Goal: Information Seeking & Learning: Check status

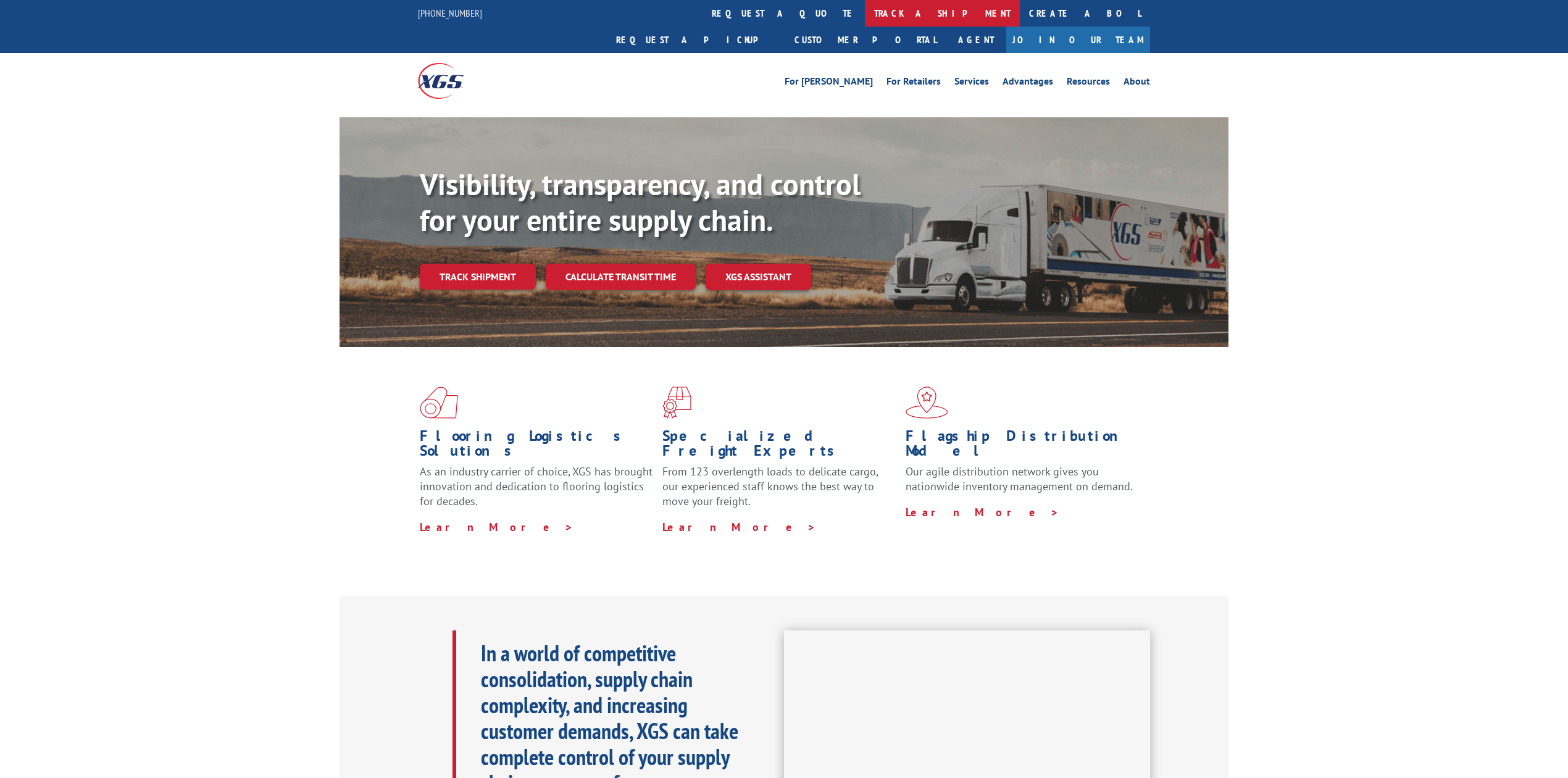
click at [865, 16] on link "track a shipment" at bounding box center [942, 13] width 155 height 27
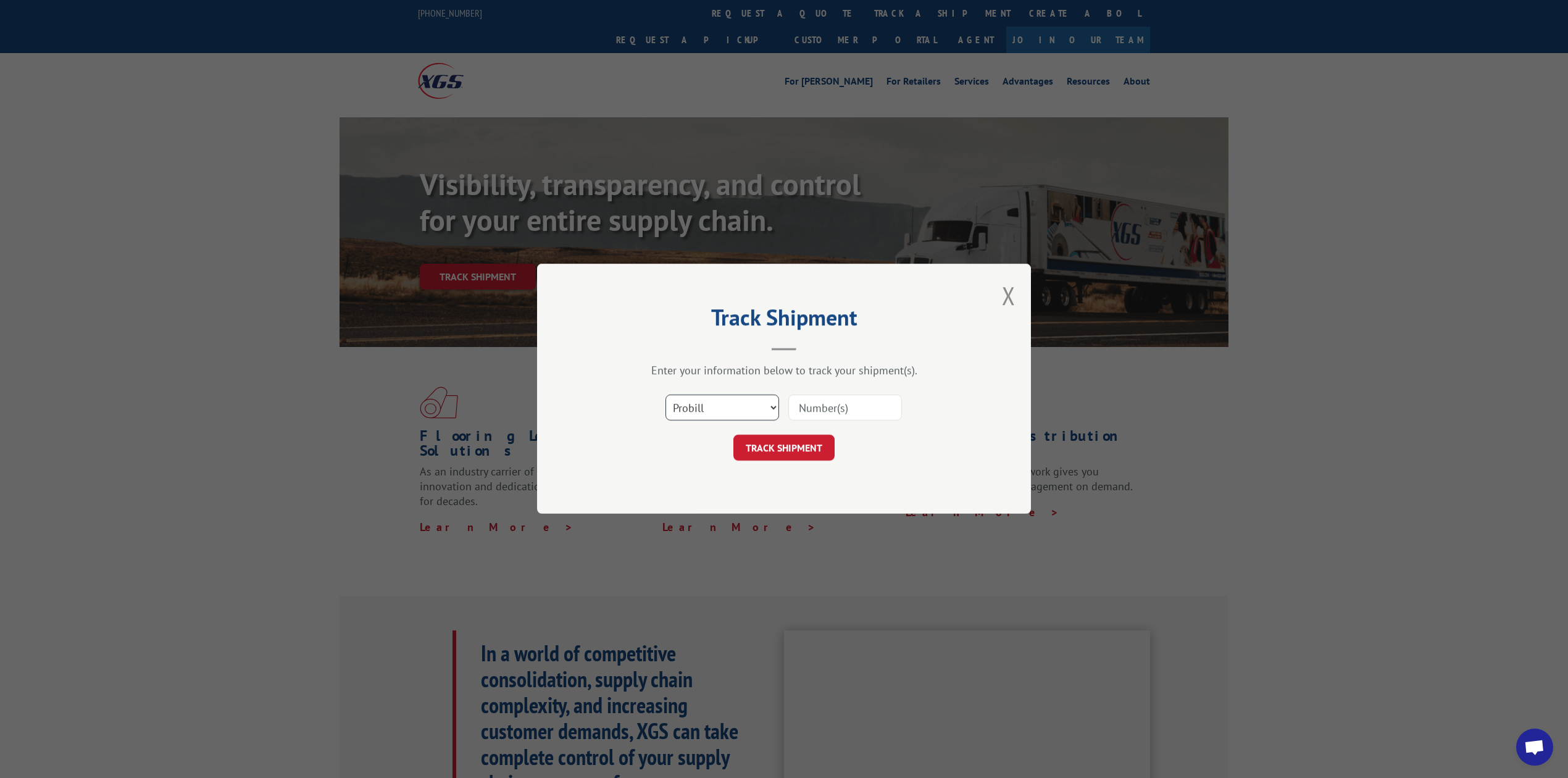
drag, startPoint x: 740, startPoint y: 409, endPoint x: 740, endPoint y: 416, distance: 7.0
click at [740, 409] on select "Select category... Probill BOL PO" at bounding box center [722, 408] width 114 height 26
select select "bol"
click at [666, 395] on select "Select category... Probill BOL PO" at bounding box center [722, 408] width 114 height 26
drag, startPoint x: 830, startPoint y: 404, endPoint x: 828, endPoint y: 398, distance: 6.3
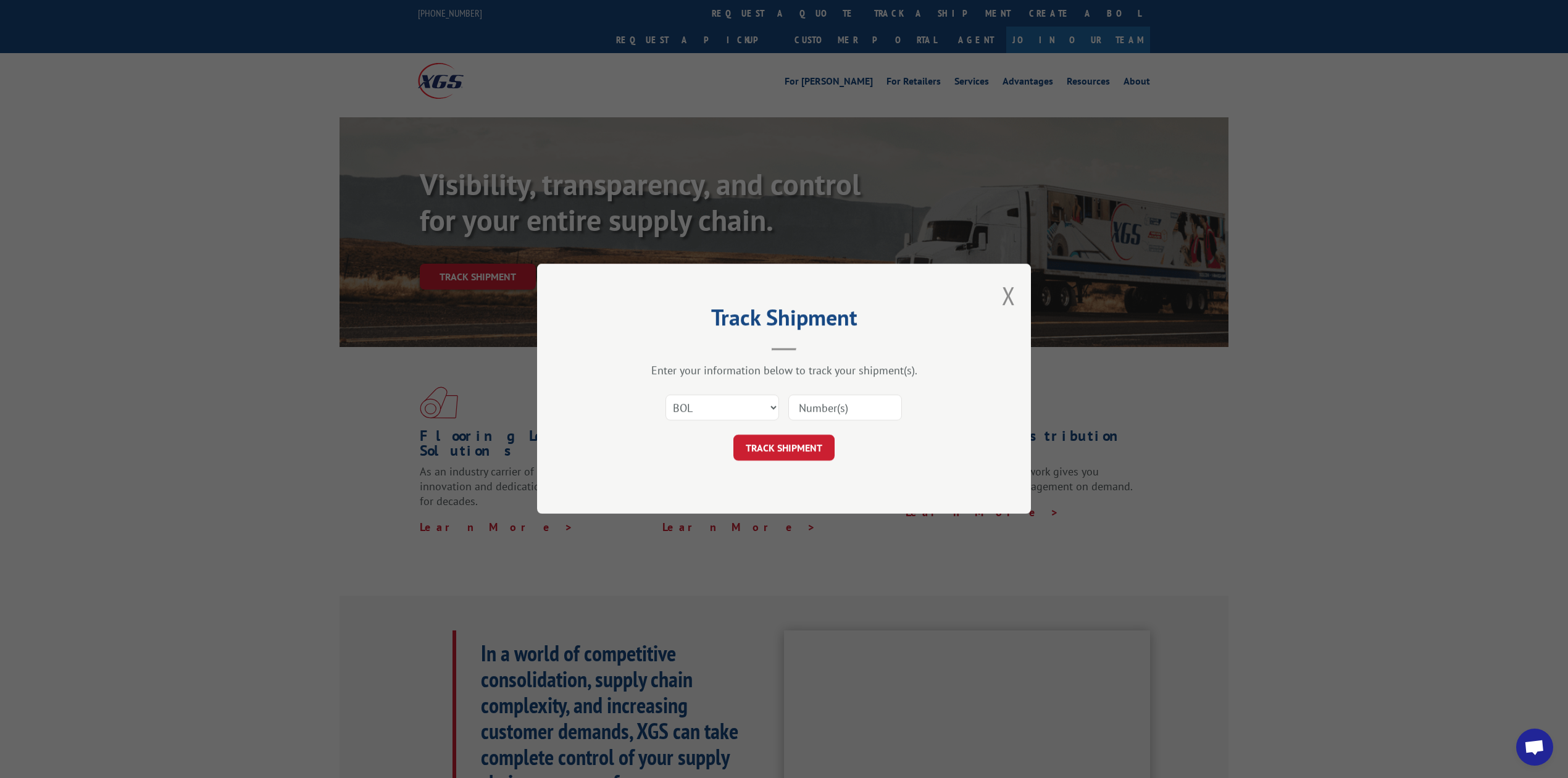
click at [830, 404] on input at bounding box center [845, 408] width 114 height 26
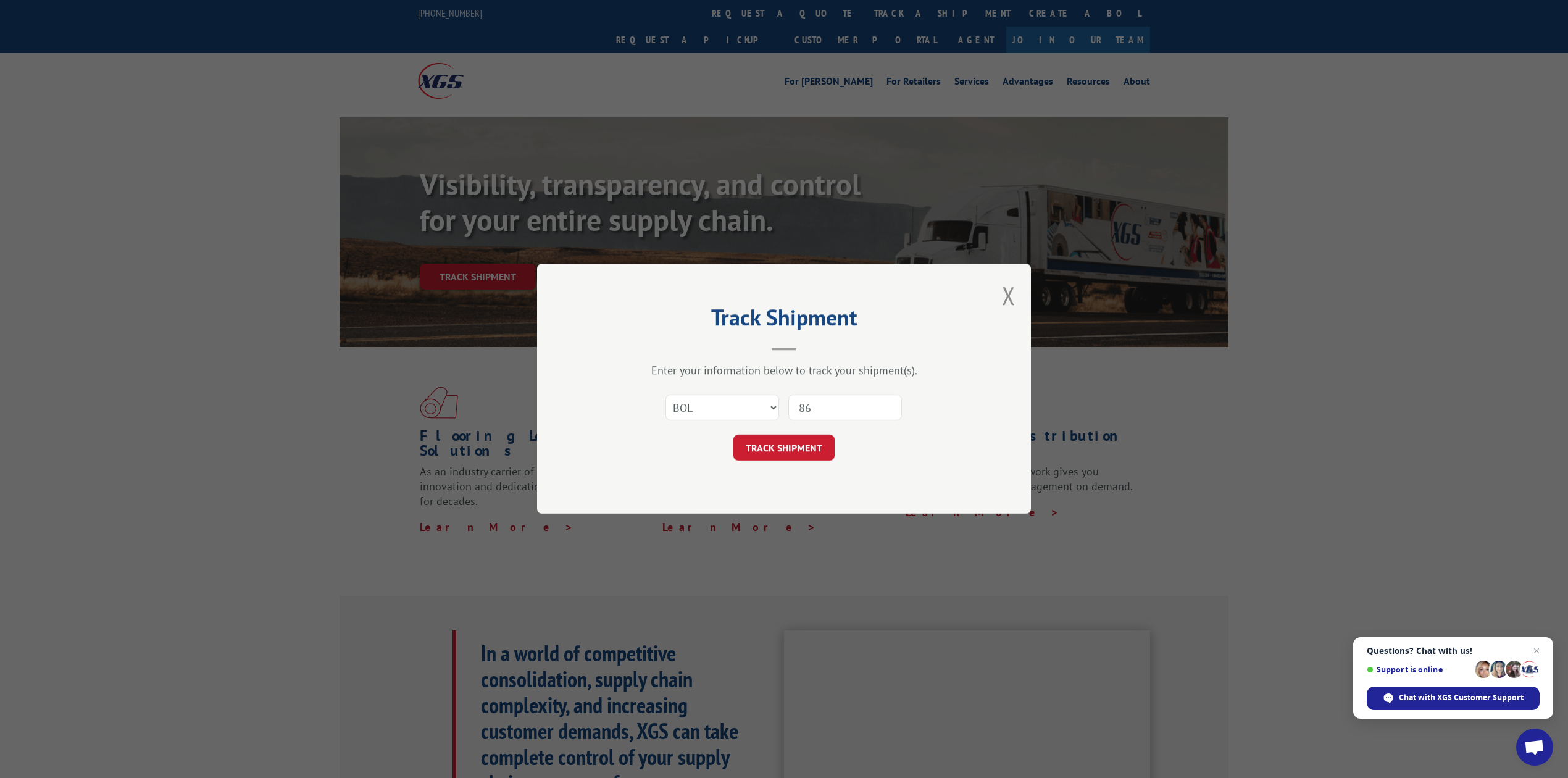
type input "8"
click at [746, 408] on select "Select category... Probill BOL PO" at bounding box center [722, 408] width 114 height 26
select select "probill"
click at [666, 395] on select "Select category... Probill BOL PO" at bounding box center [722, 408] width 114 height 26
click at [818, 403] on input at bounding box center [845, 408] width 114 height 26
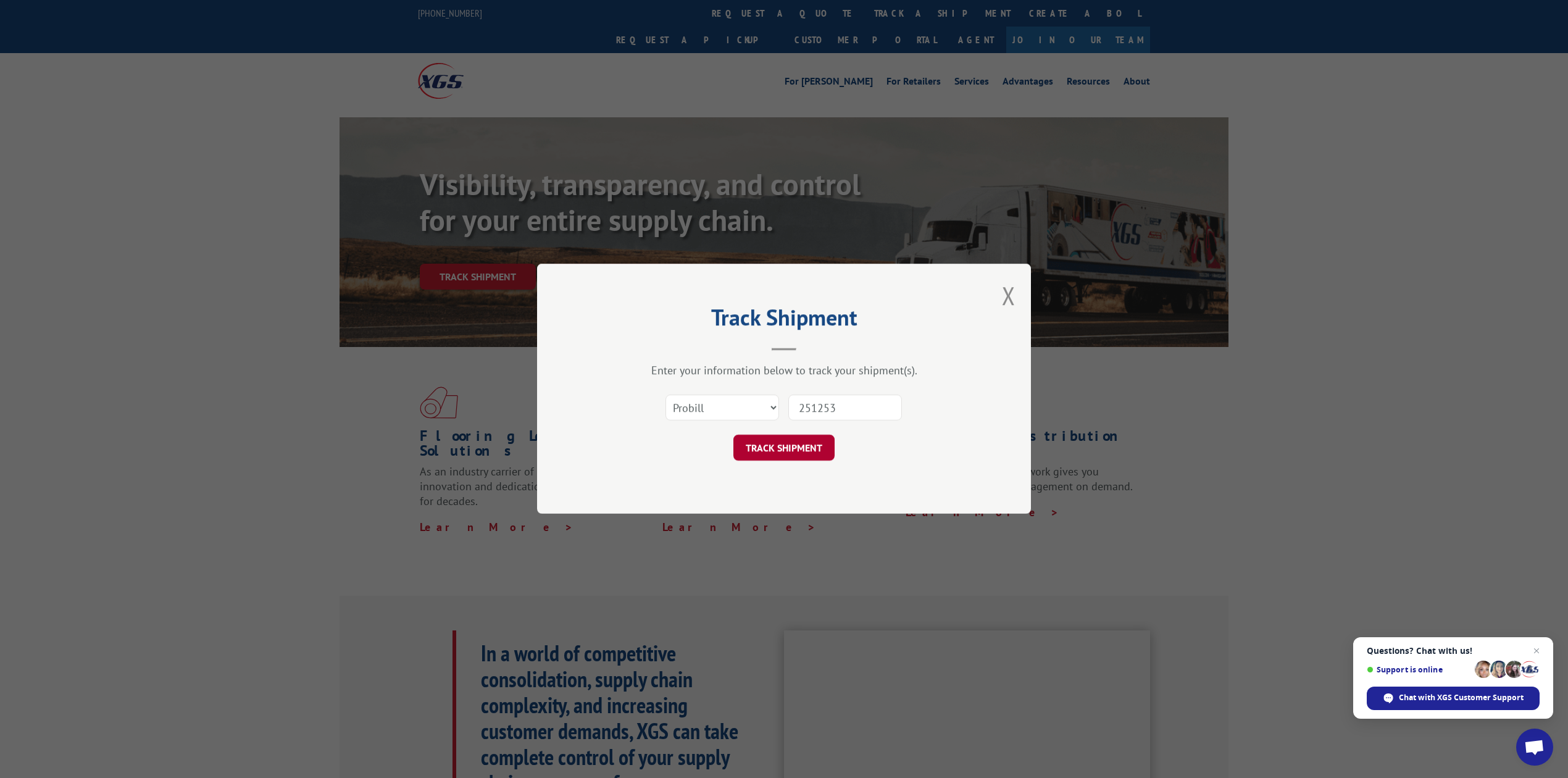
type input "251253"
click at [793, 440] on button "TRACK SHIPMENT" at bounding box center [784, 448] width 101 height 26
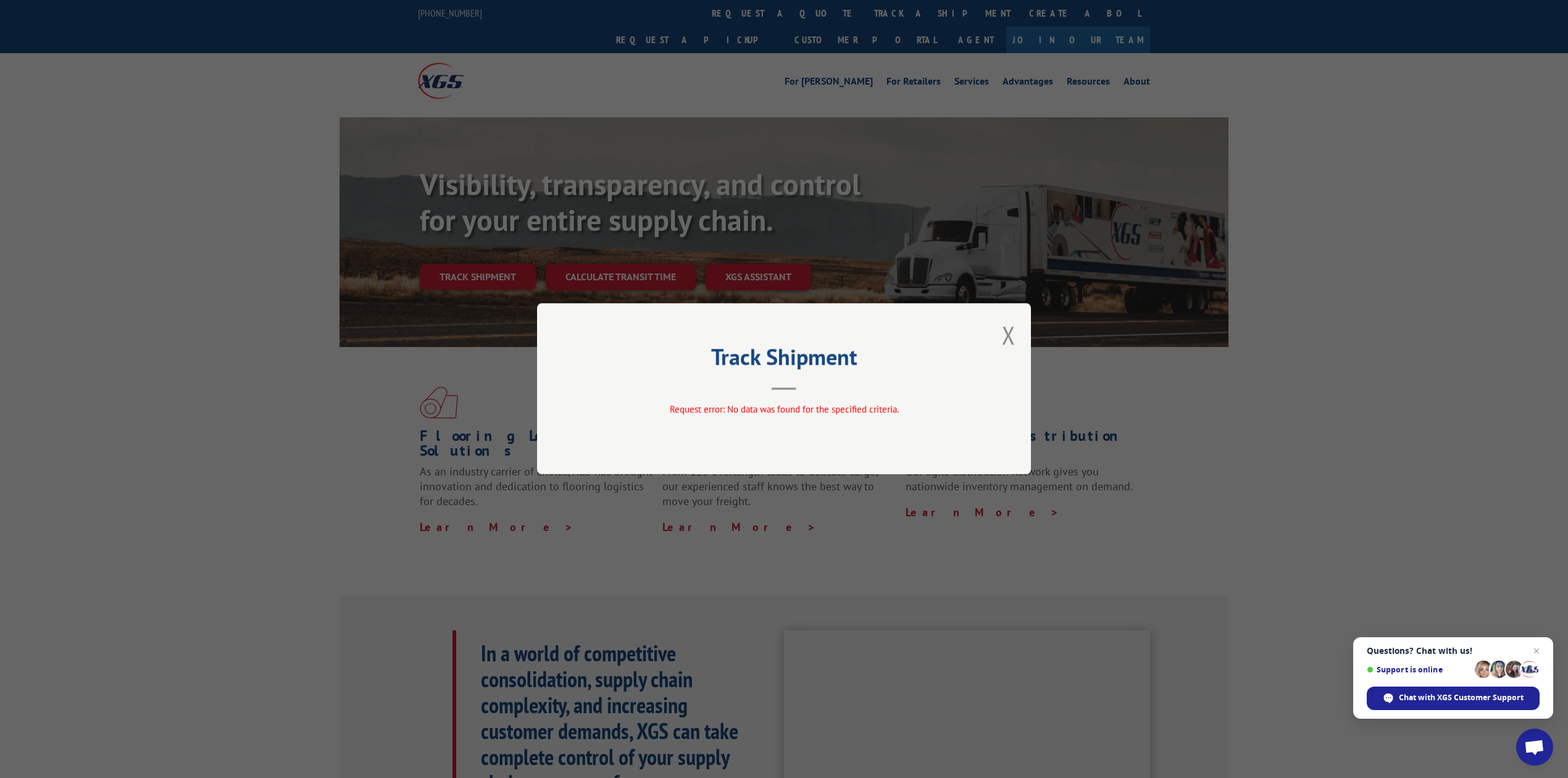
click at [1023, 340] on div "Track Shipment Request error: No data was found for the specified criteria." at bounding box center [784, 389] width 494 height 171
click at [1005, 336] on button "Close modal" at bounding box center [1009, 335] width 13 height 32
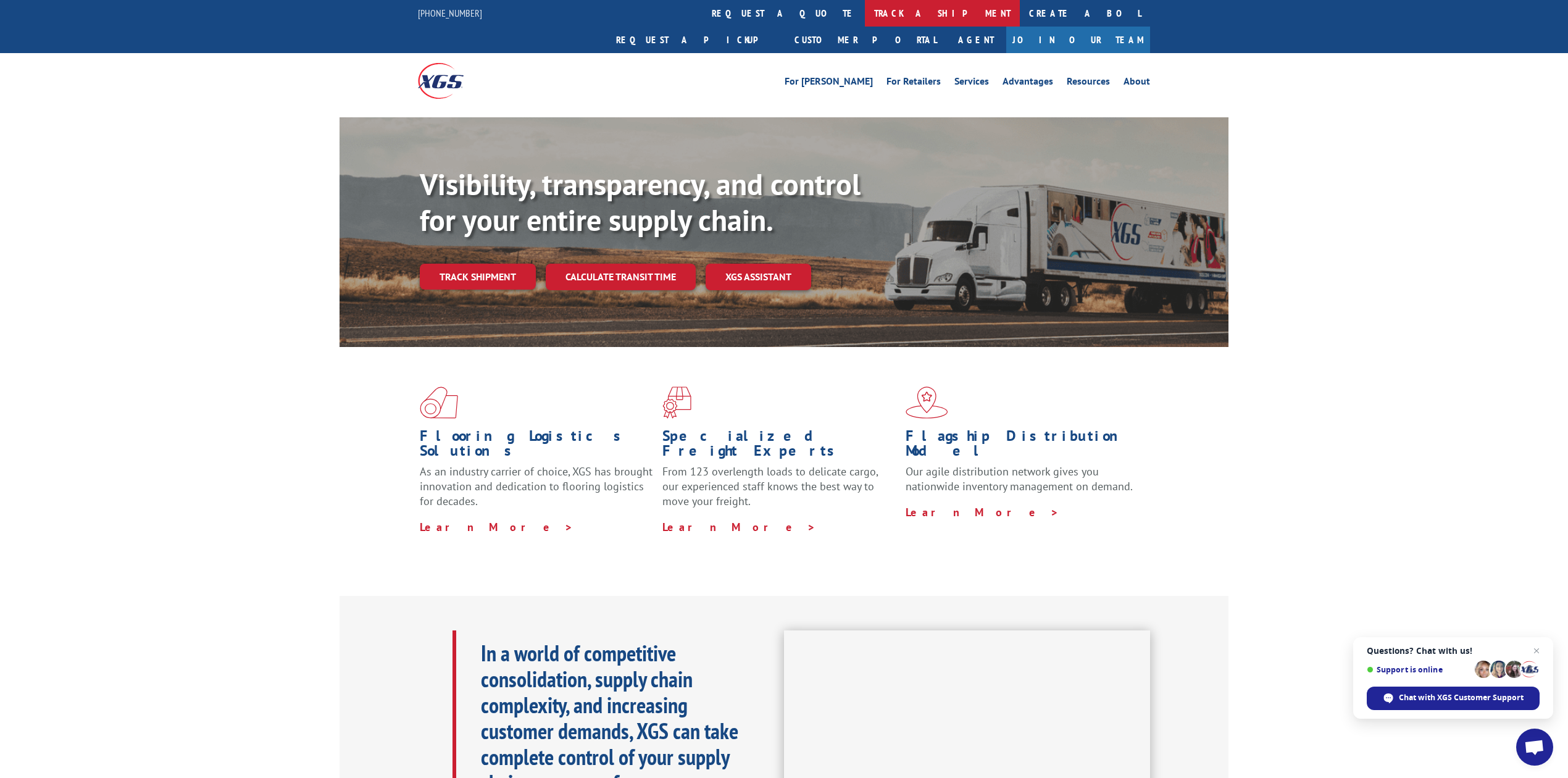
click at [865, 22] on link "track a shipment" at bounding box center [942, 13] width 155 height 27
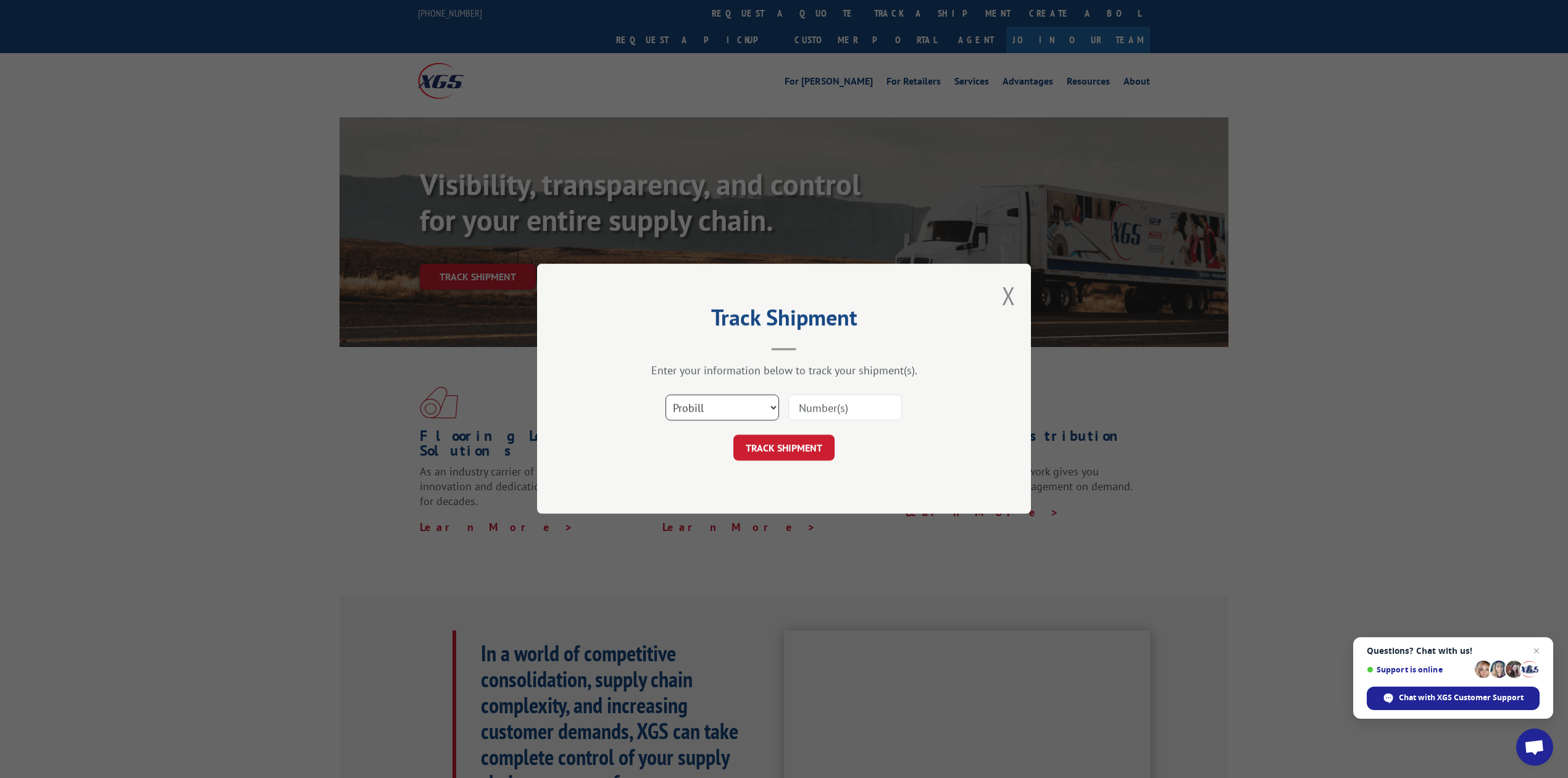
click at [742, 411] on select "Select category... Probill BOL PO" at bounding box center [722, 408] width 114 height 26
select select "bol"
click at [666, 395] on select "Select category... Probill BOL PO" at bounding box center [722, 408] width 114 height 26
click at [838, 409] on input at bounding box center [845, 408] width 114 height 26
type input "8640881"
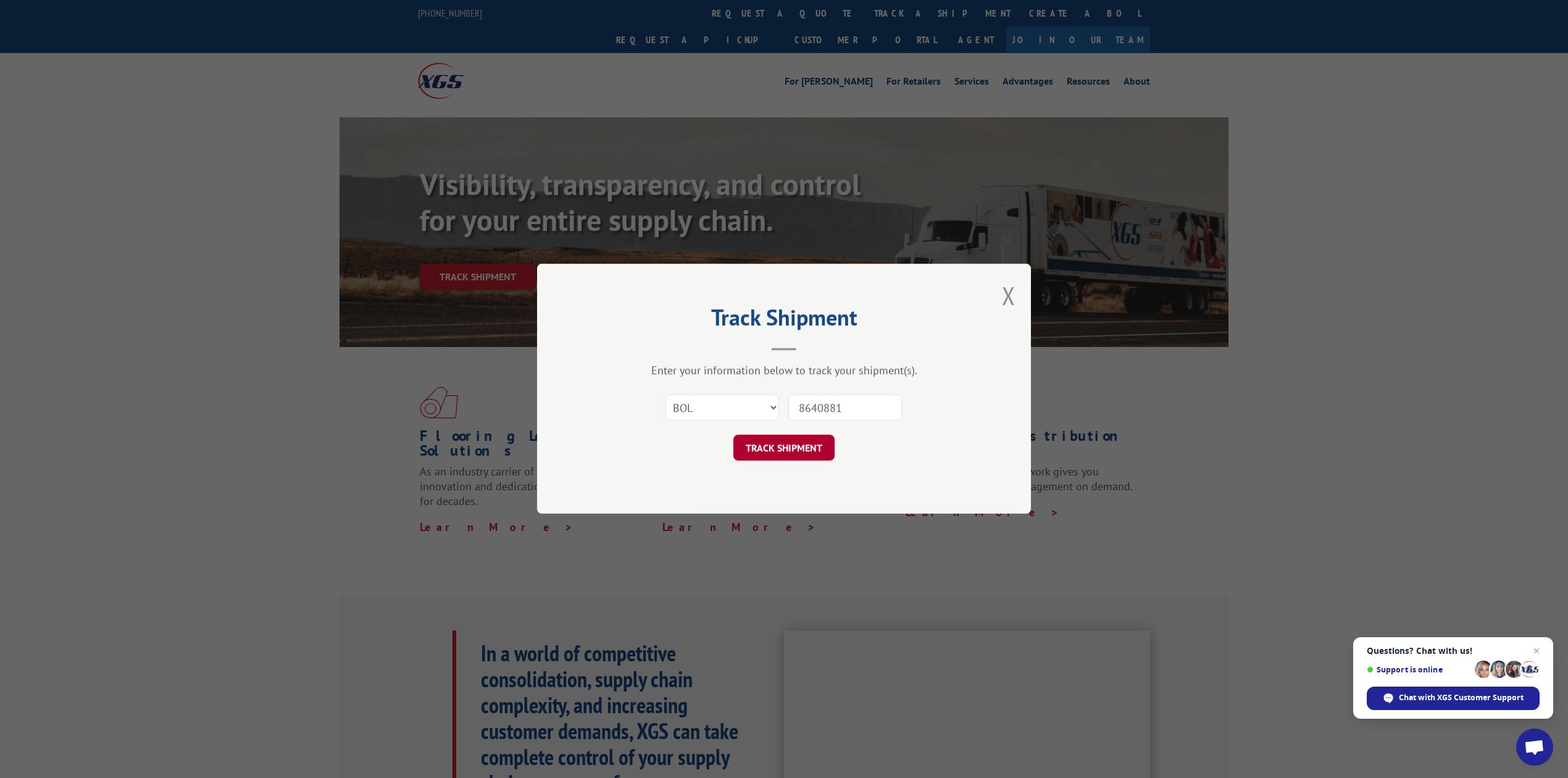
click at [786, 438] on button "TRACK SHIPMENT" at bounding box center [784, 448] width 101 height 26
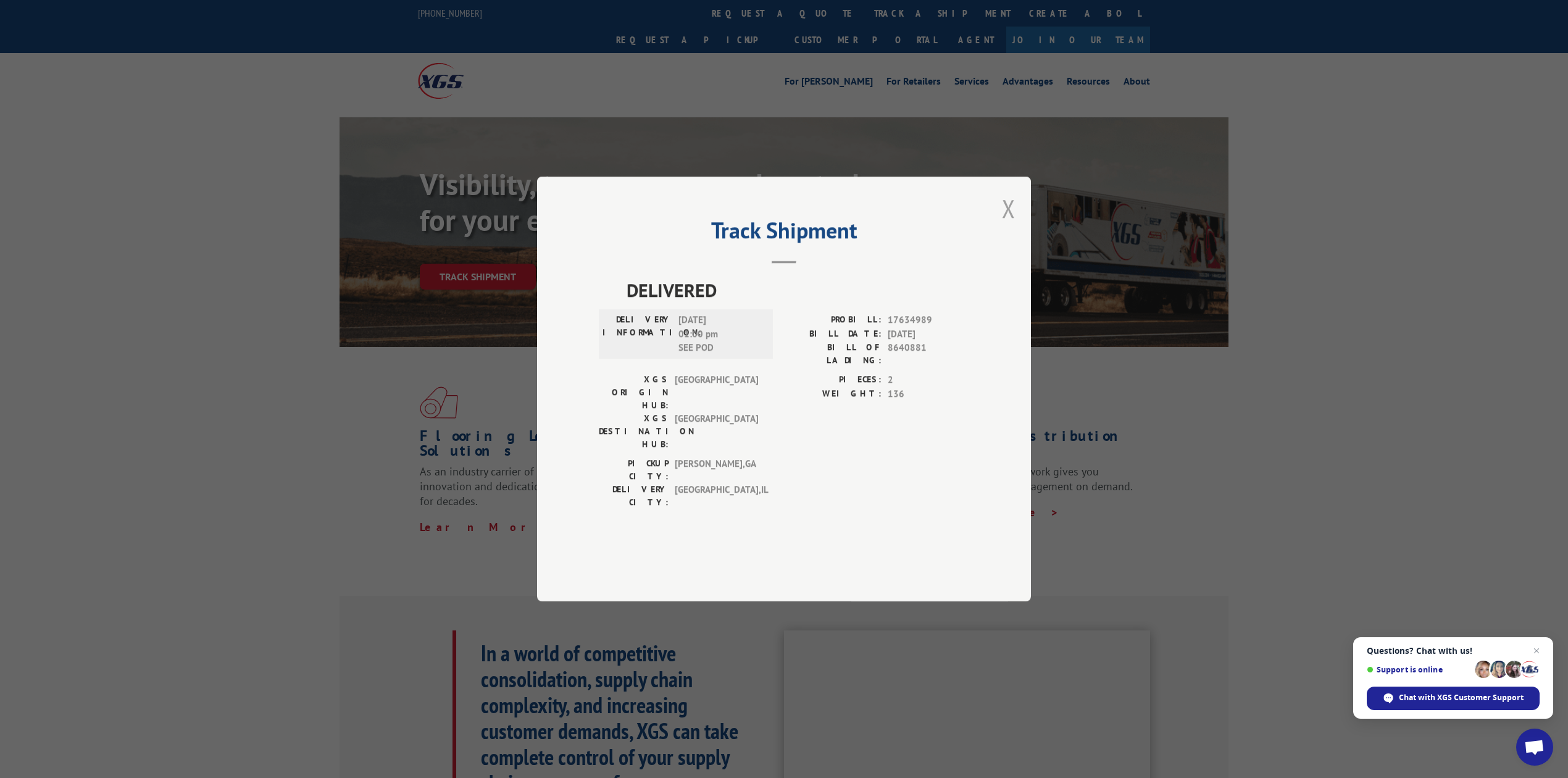
click at [1004, 225] on button "Close modal" at bounding box center [1009, 208] width 13 height 32
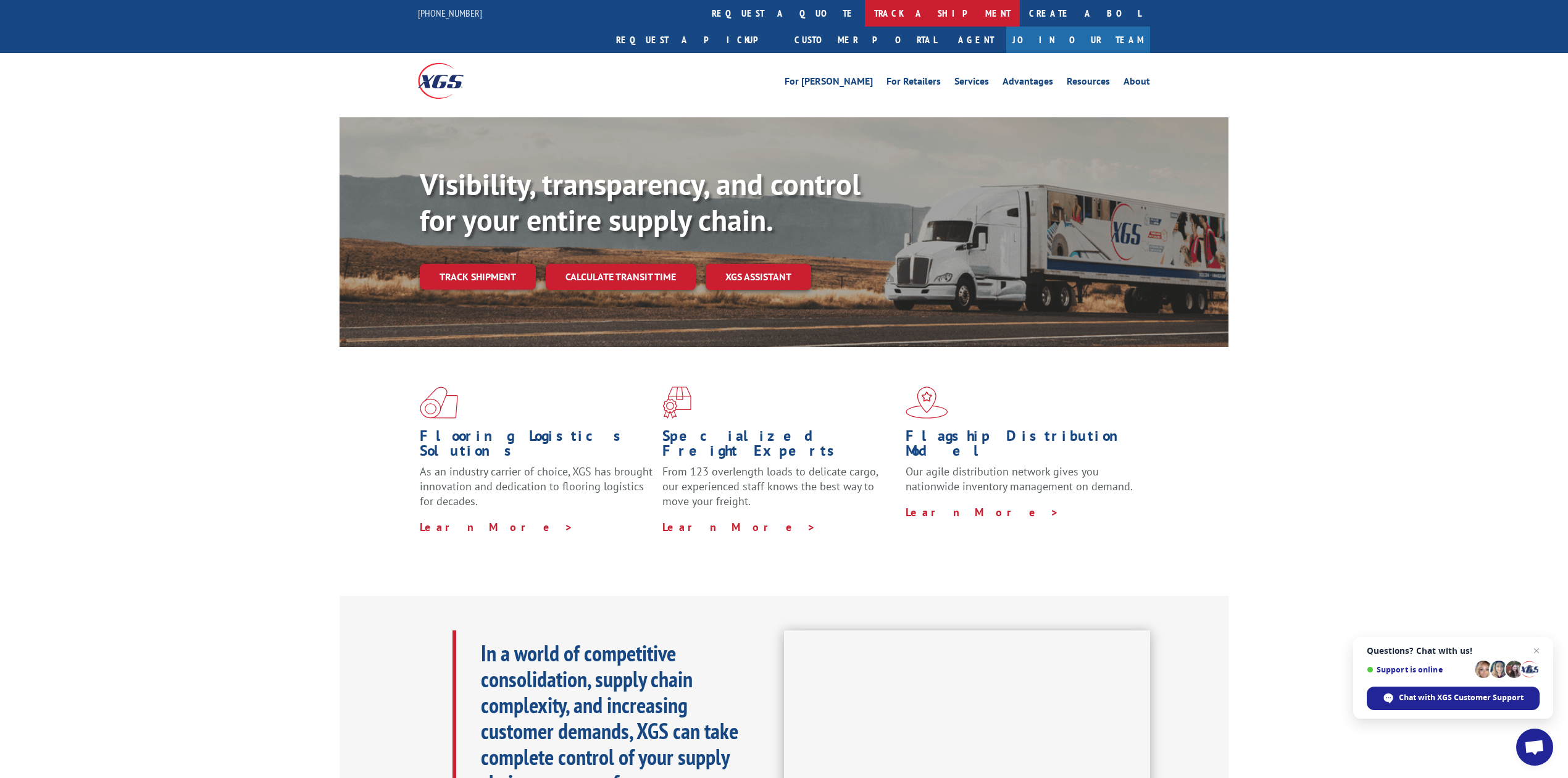
click at [865, 16] on link "track a shipment" at bounding box center [942, 13] width 155 height 27
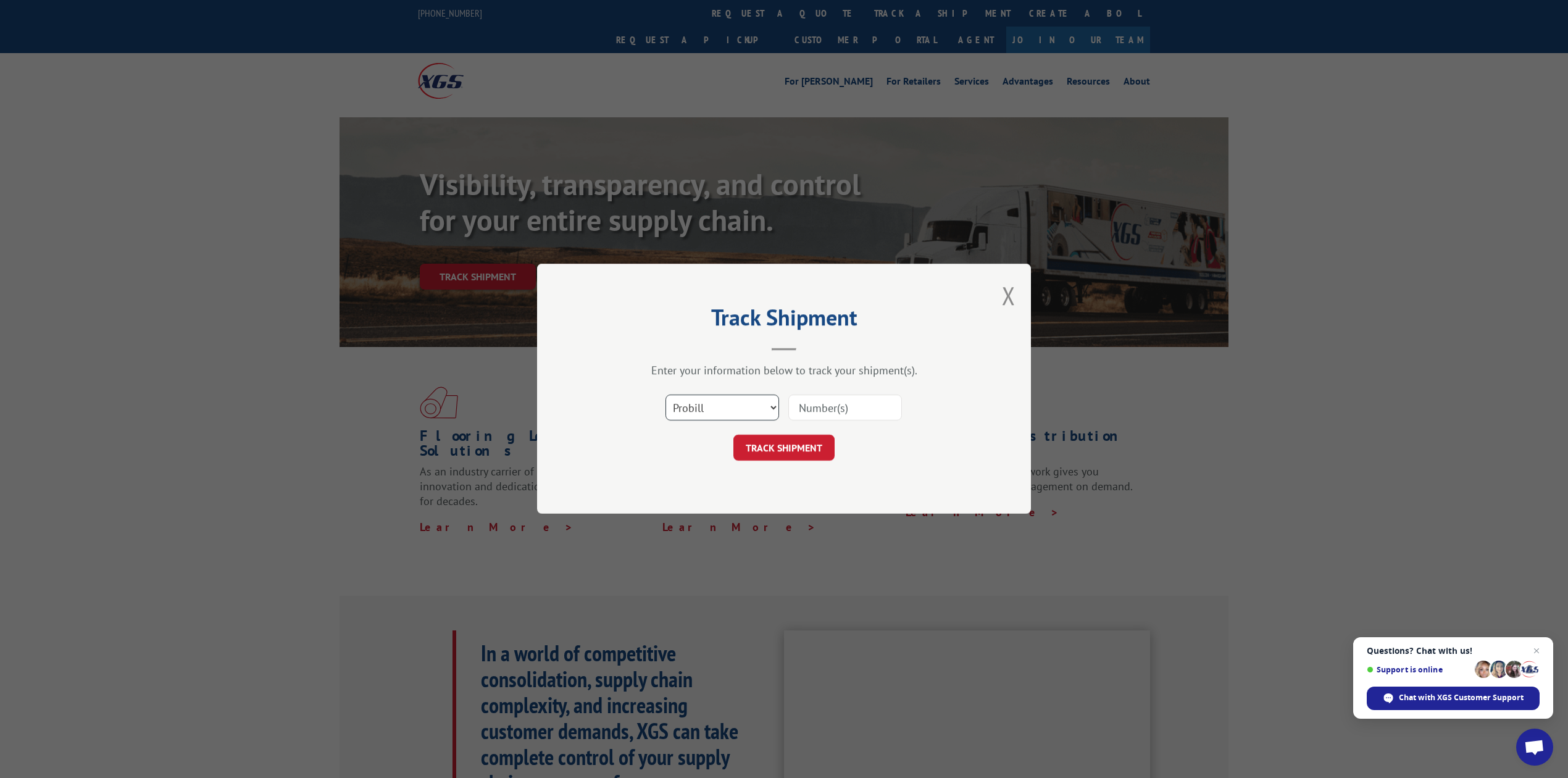
click at [686, 398] on select "Select category... Probill BOL PO" at bounding box center [722, 408] width 114 height 26
select select "bol"
click at [666, 395] on select "Select category... Probill BOL PO" at bounding box center [722, 408] width 114 height 26
drag, startPoint x: 832, startPoint y: 416, endPoint x: 821, endPoint y: 386, distance: 32.0
click at [832, 415] on input at bounding box center [845, 408] width 114 height 26
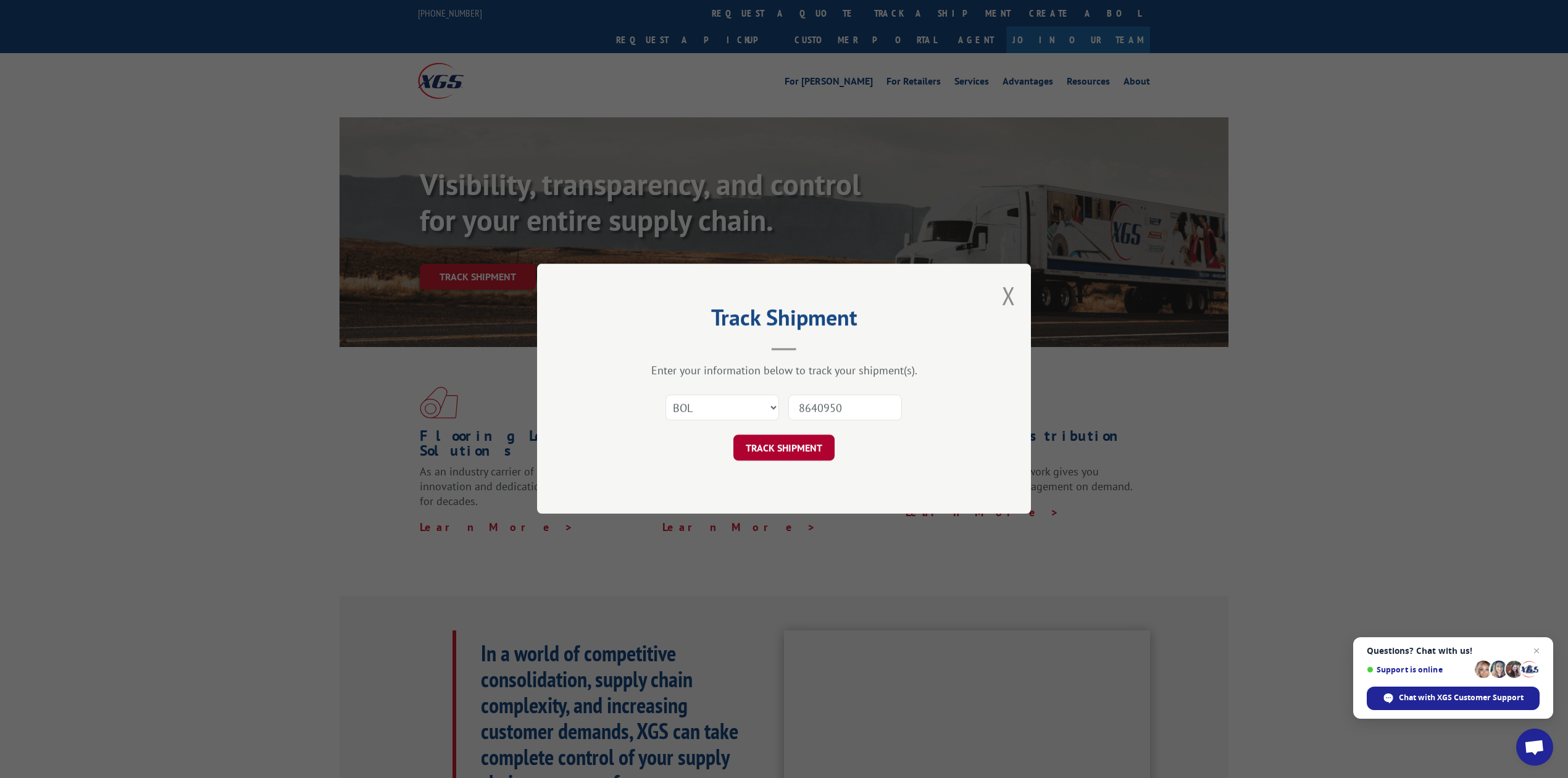
type input "8640950"
click at [805, 440] on button "TRACK SHIPMENT" at bounding box center [784, 448] width 101 height 26
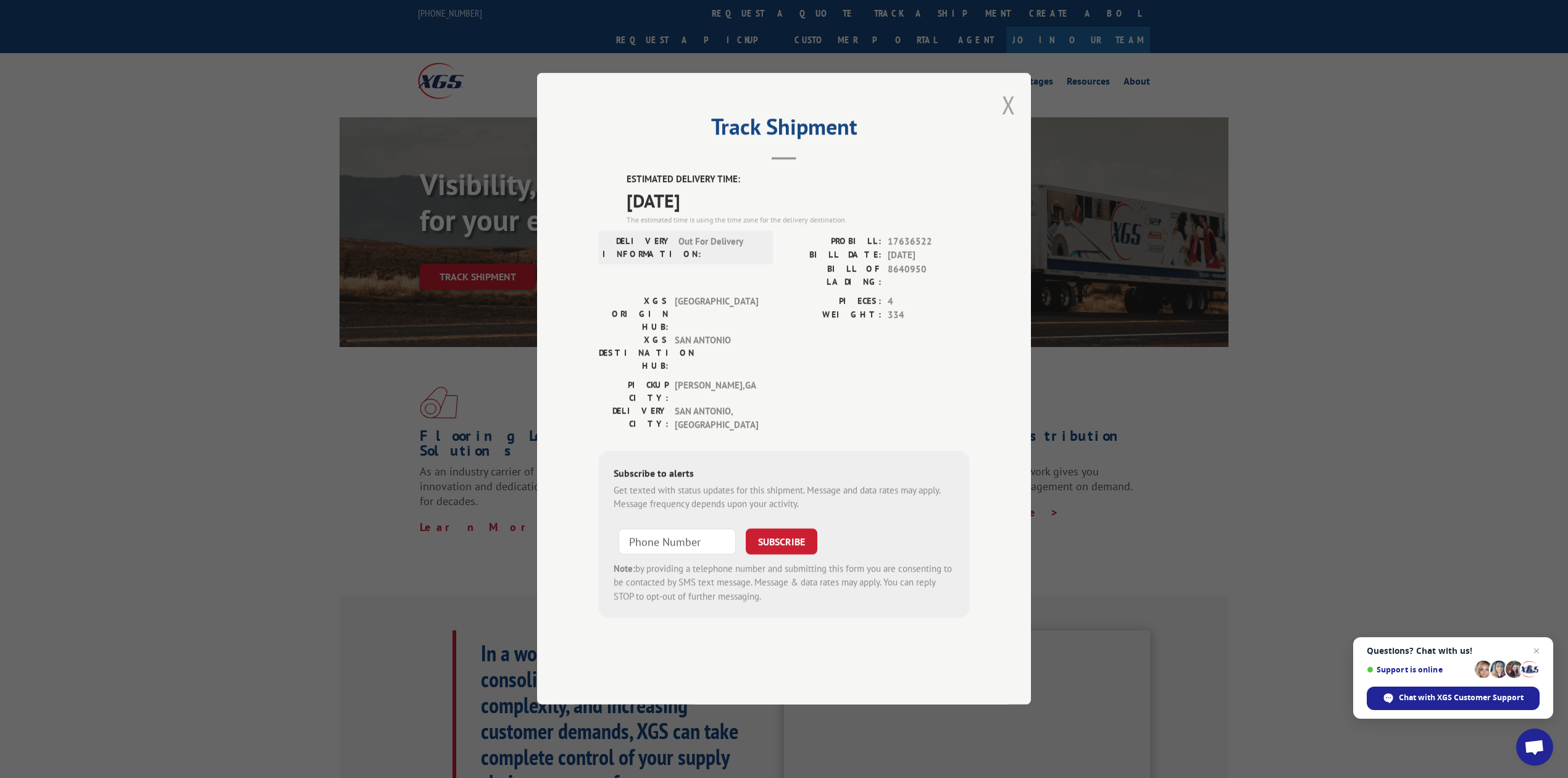
click at [1005, 121] on button "Close modal" at bounding box center [1009, 104] width 13 height 32
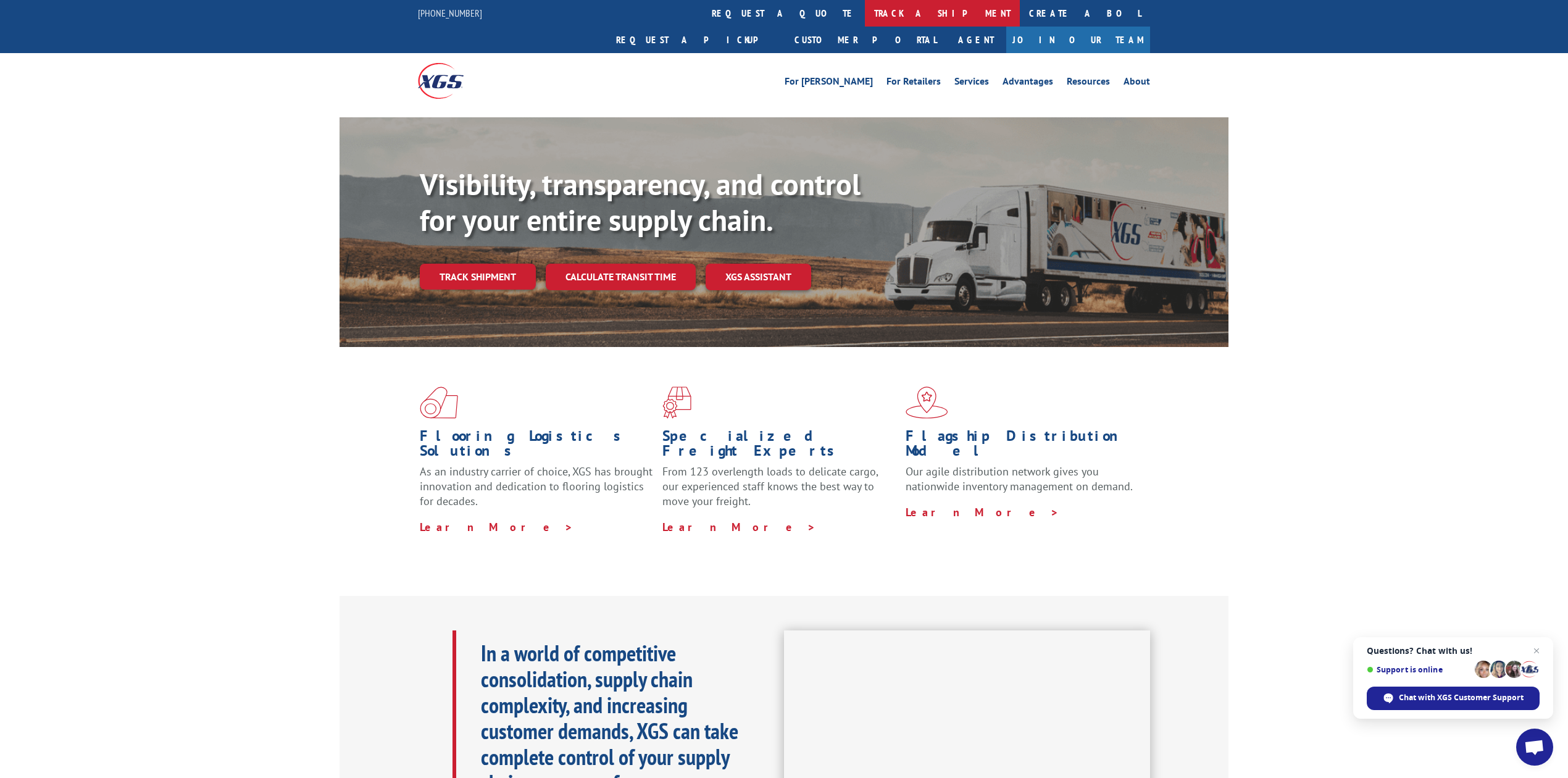
click at [865, 18] on link "track a shipment" at bounding box center [942, 13] width 155 height 27
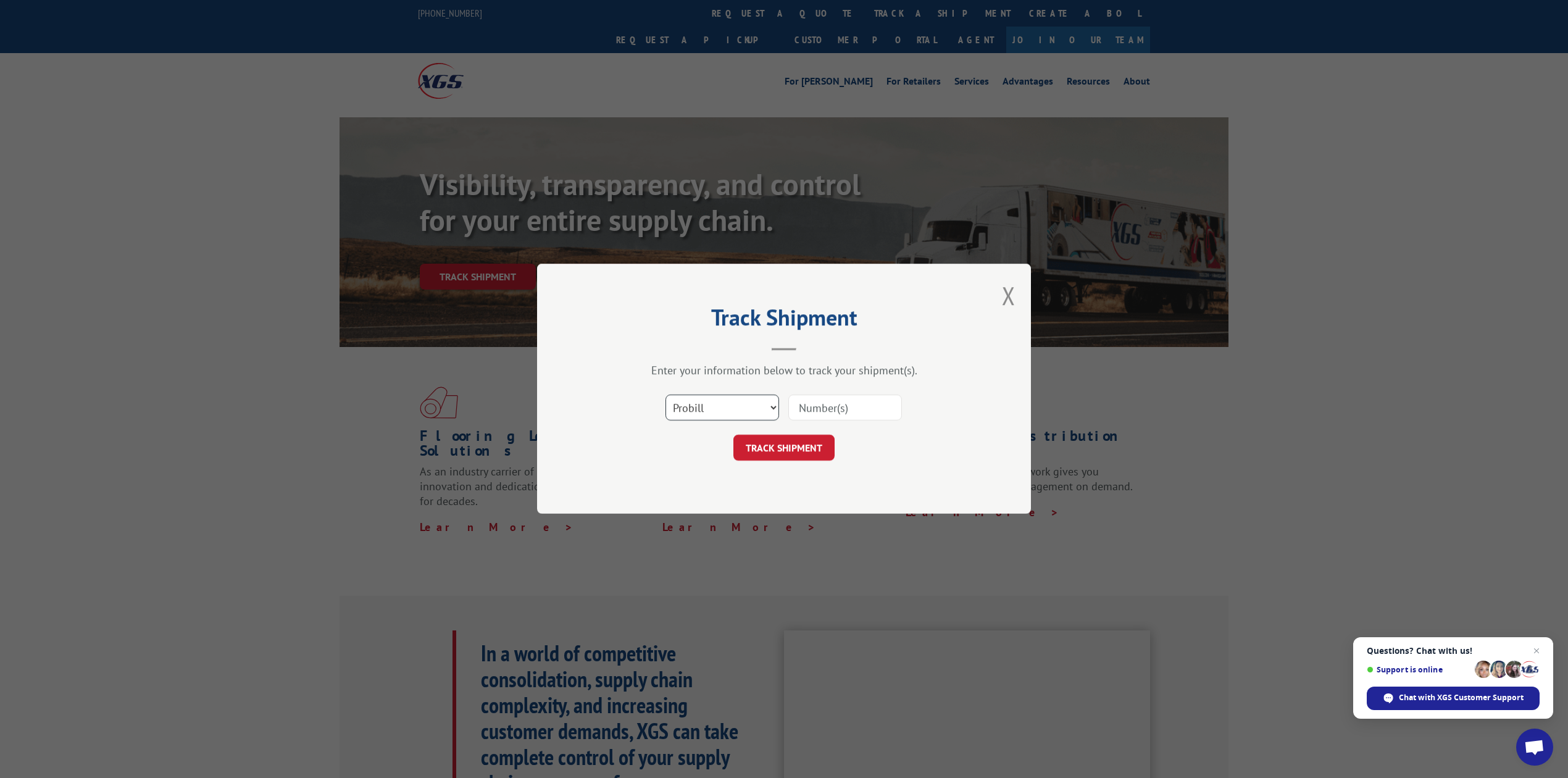
drag, startPoint x: 737, startPoint y: 408, endPoint x: 732, endPoint y: 418, distance: 11.2
click at [735, 413] on select "Select category... Probill BOL PO" at bounding box center [722, 408] width 114 height 26
select select "bol"
click at [666, 395] on select "Select category... Probill BOL PO" at bounding box center [722, 408] width 114 height 26
drag, startPoint x: 818, startPoint y: 409, endPoint x: 815, endPoint y: 398, distance: 11.4
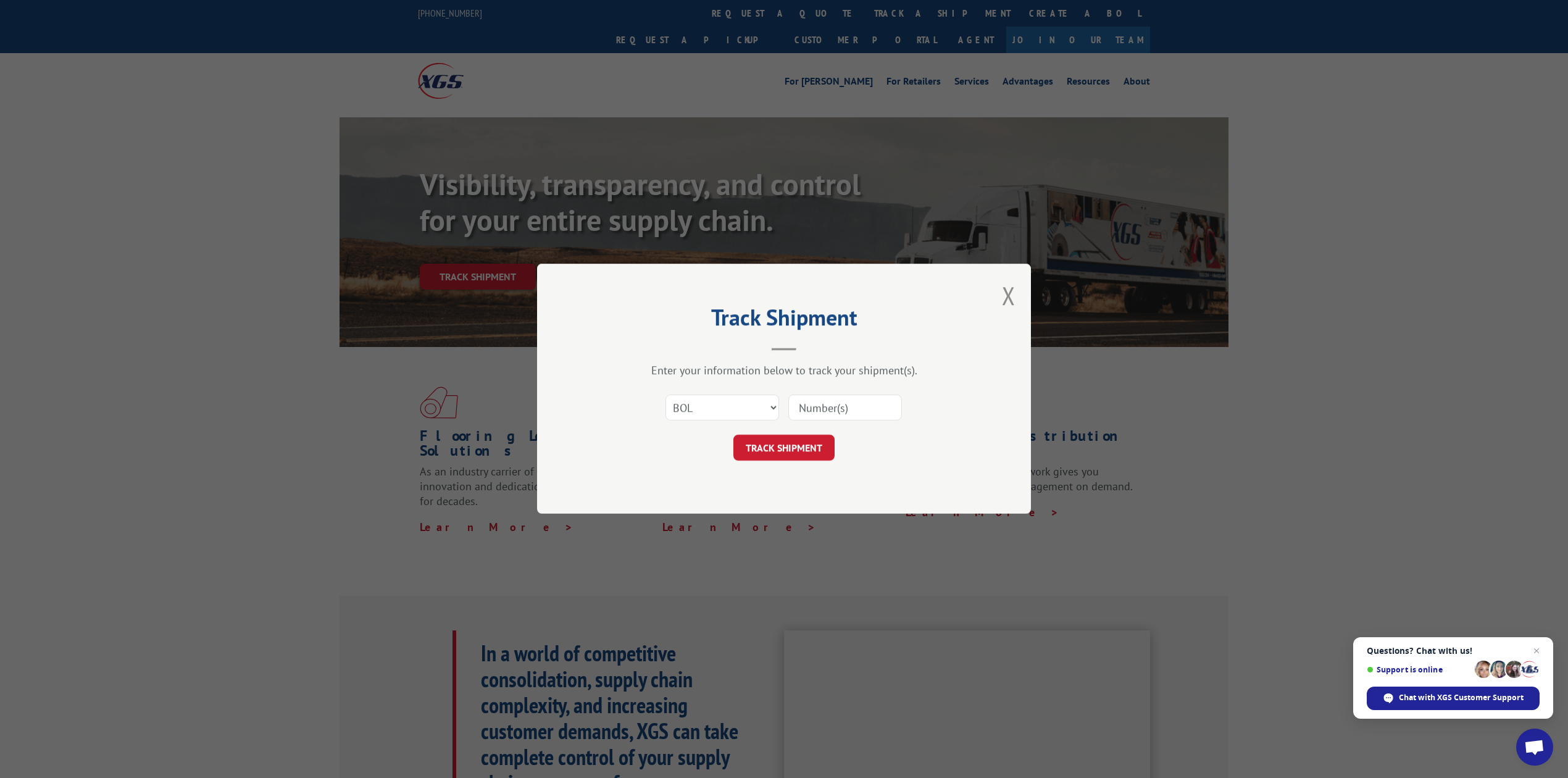
click at [818, 409] on input at bounding box center [845, 408] width 114 height 26
type input "8641138"
click at [811, 454] on button "TRACK SHIPMENT" at bounding box center [784, 448] width 101 height 26
